Goal: Task Accomplishment & Management: Use online tool/utility

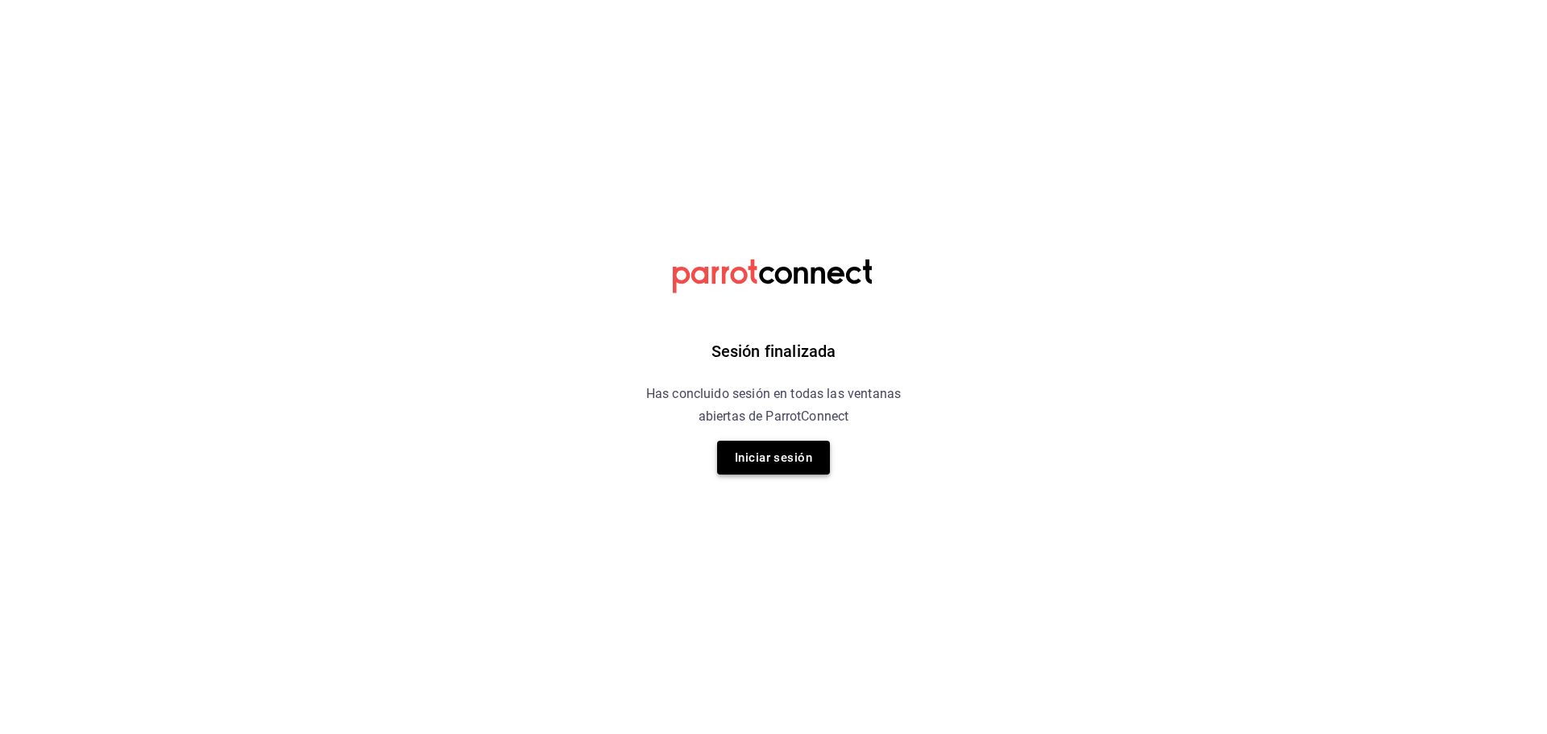
click at [763, 462] on button "Iniciar sesión" at bounding box center [773, 458] width 113 height 34
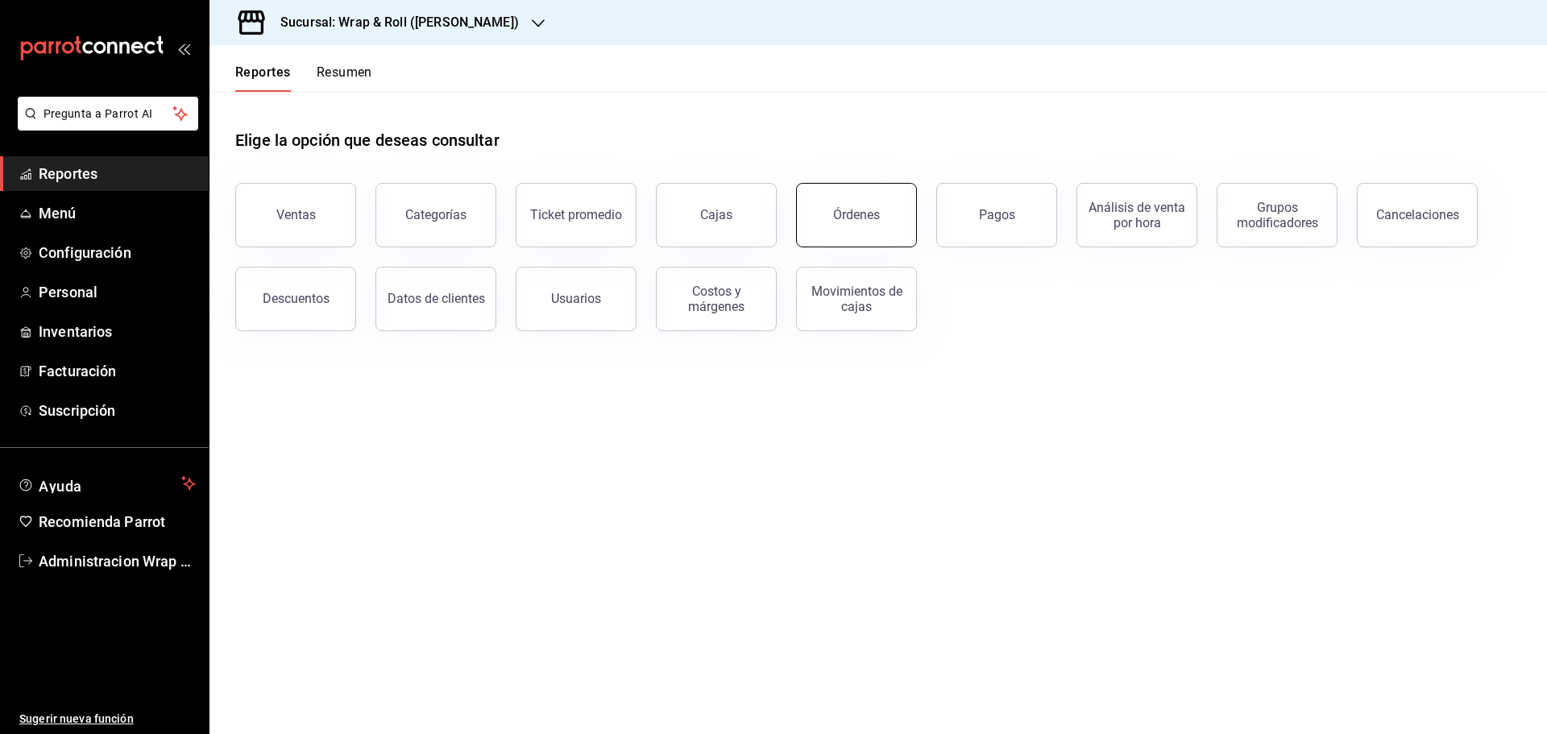
click at [878, 223] on button "Órdenes" at bounding box center [856, 215] width 121 height 64
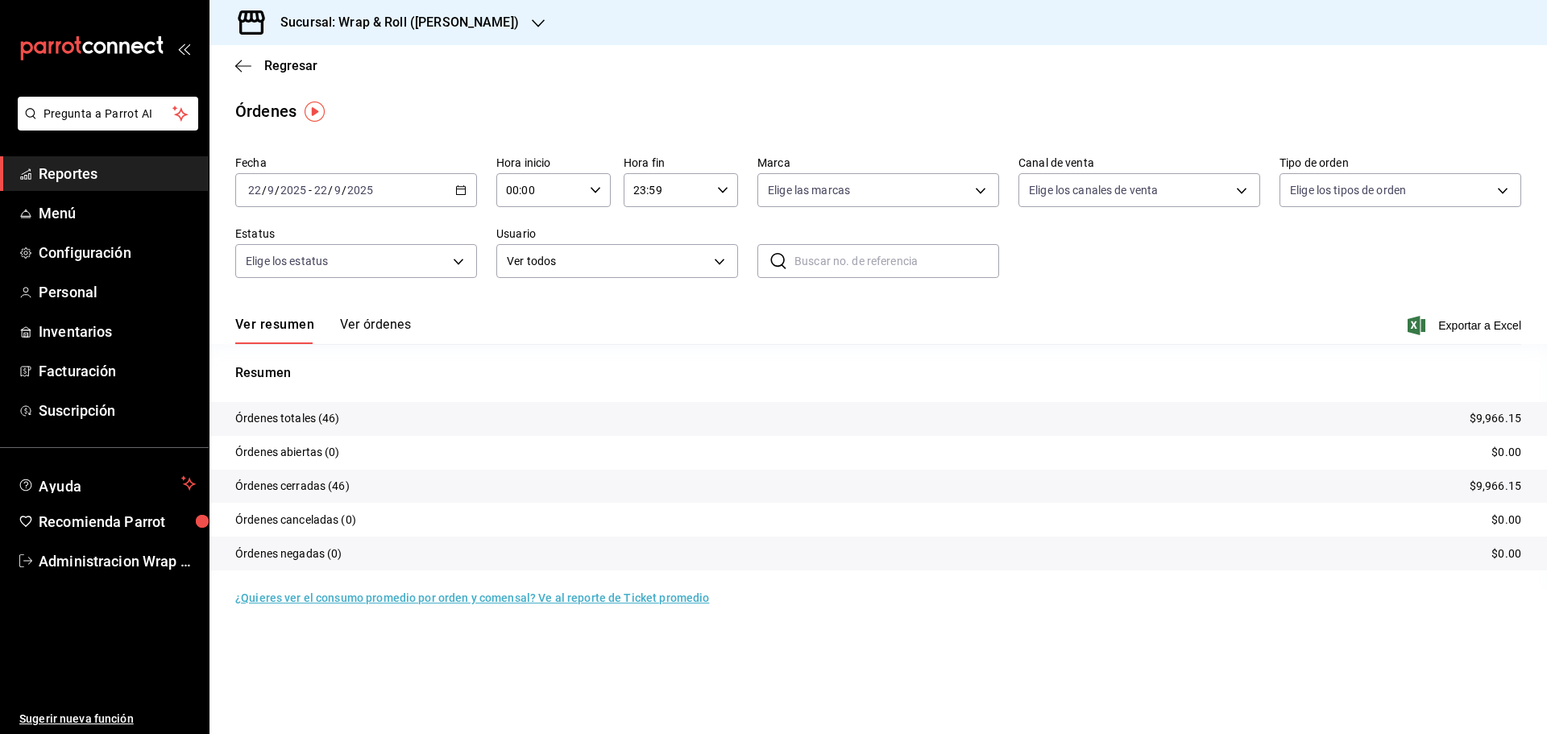
click at [532, 19] on icon "button" at bounding box center [538, 23] width 13 height 13
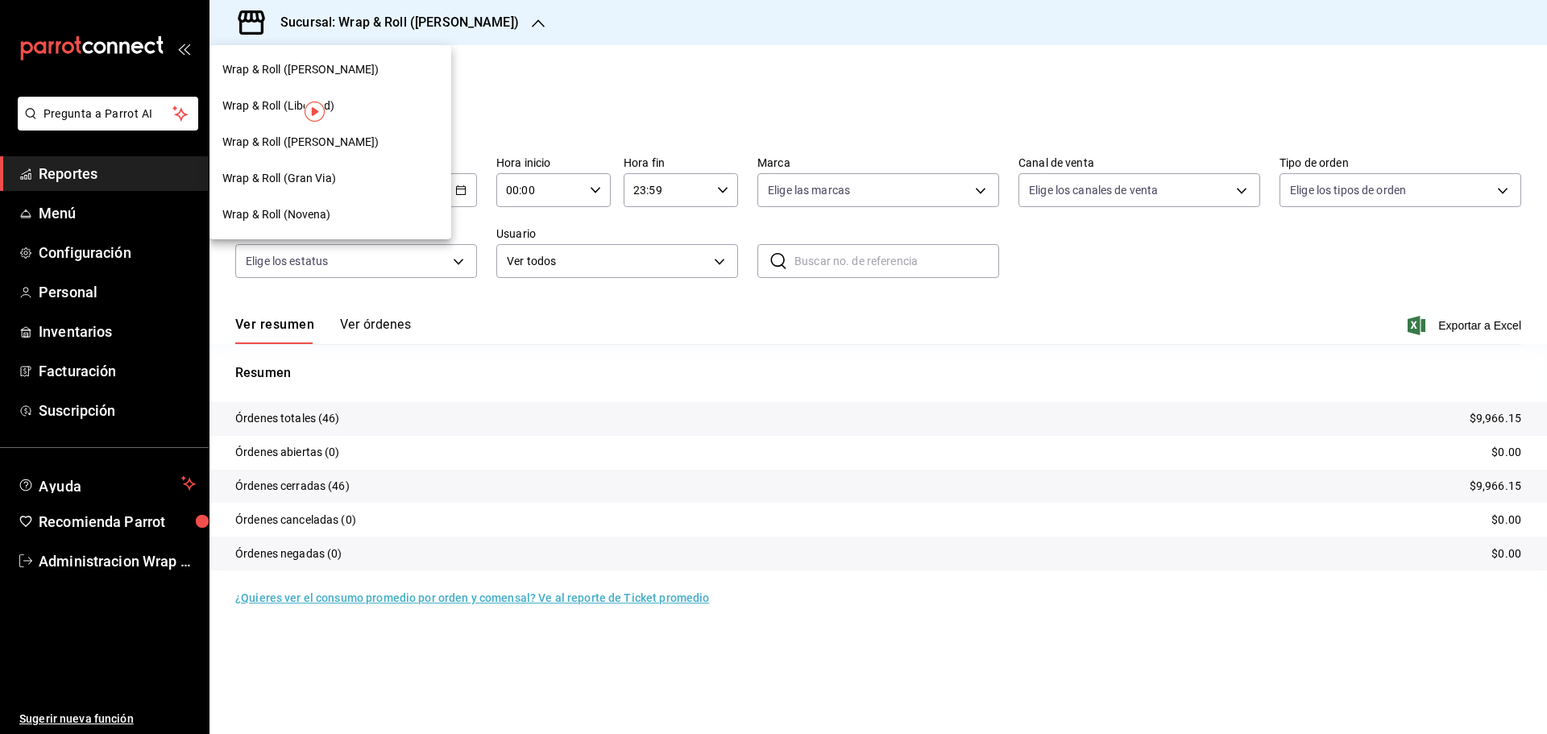
click at [267, 111] on span "Wrap & Roll (Libertad)" at bounding box center [278, 105] width 112 height 17
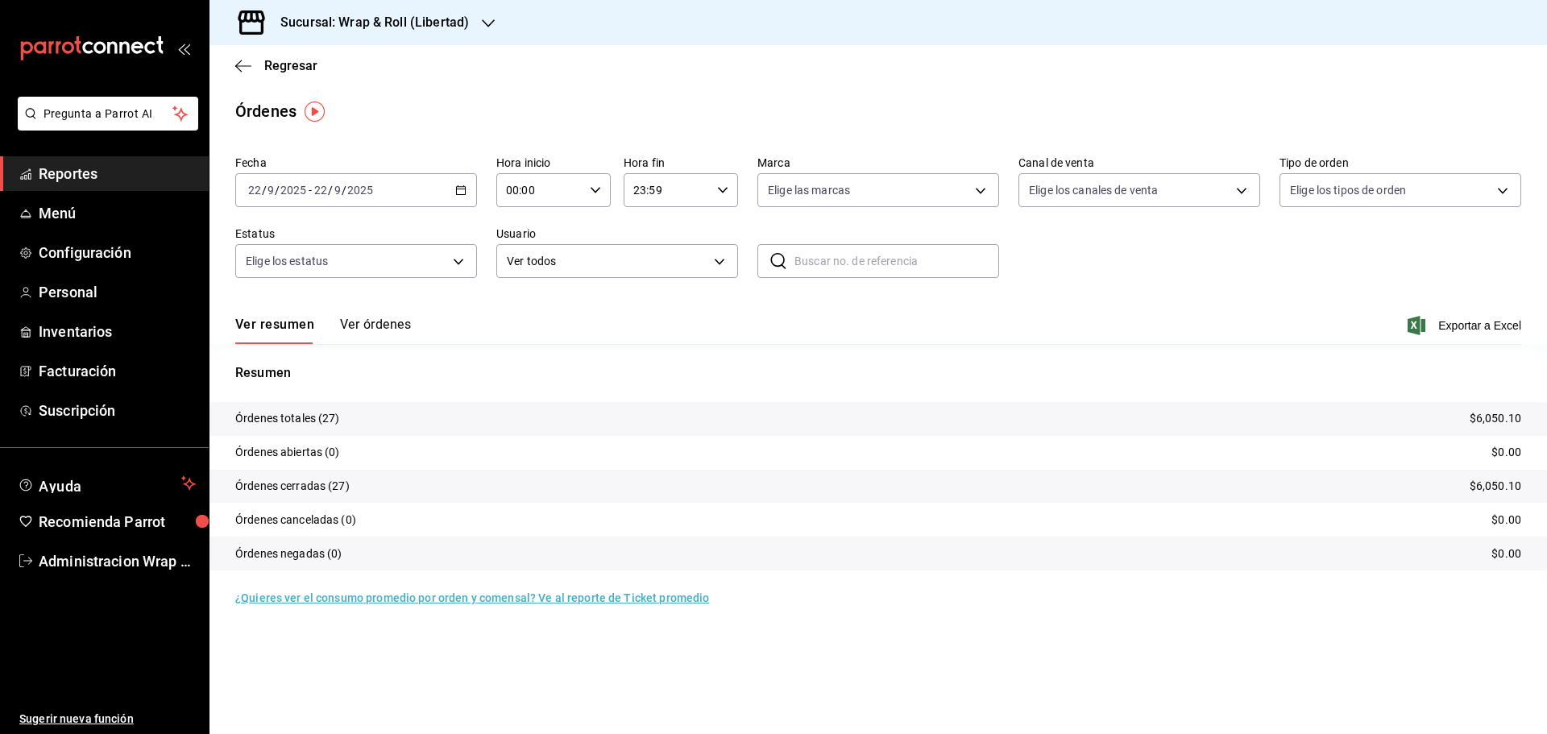
click at [465, 189] on \(Stroke\) "button" at bounding box center [461, 189] width 9 height 1
click at [1452, 329] on span "Exportar a Excel" at bounding box center [1466, 325] width 110 height 19
click at [1412, 27] on div "Sucursal: Wrap & Roll (Libertad)" at bounding box center [878, 22] width 1338 height 45
